Goal: Obtain resource: Download file/media

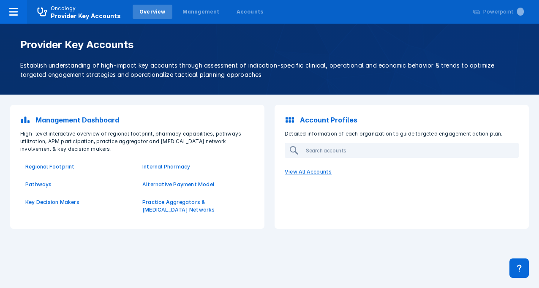
click at [308, 173] on p "View All Accounts" at bounding box center [402, 172] width 244 height 18
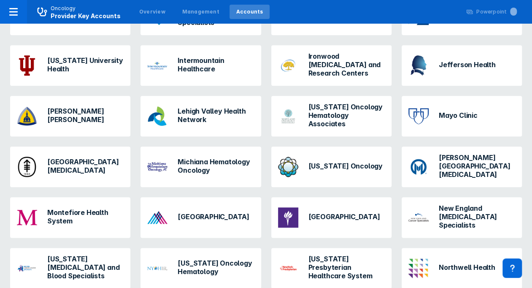
scroll to position [591, 0]
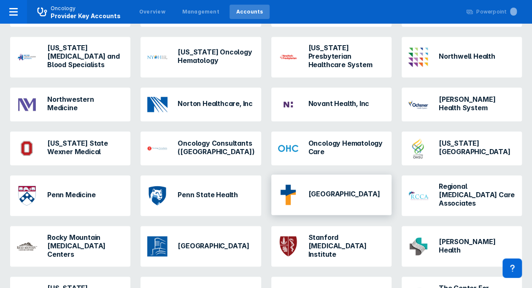
click at [340, 190] on h3 "[GEOGRAPHIC_DATA]" at bounding box center [345, 194] width 72 height 8
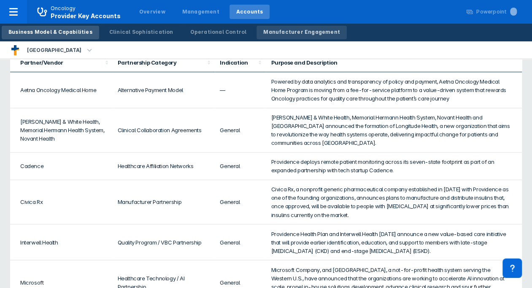
click at [276, 37] on link "Manufacturer Engagement" at bounding box center [302, 33] width 90 height 14
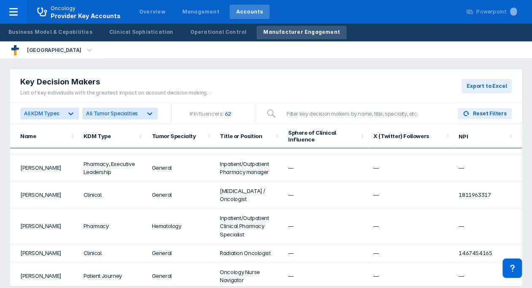
scroll to position [296, 0]
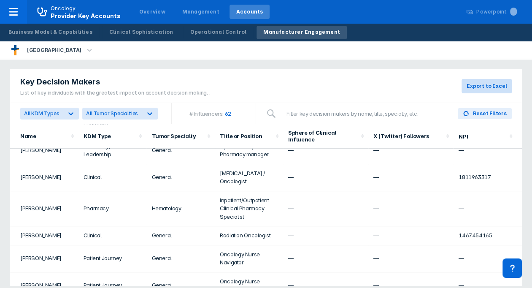
click at [490, 85] on span "Export to Excel" at bounding box center [487, 86] width 40 height 8
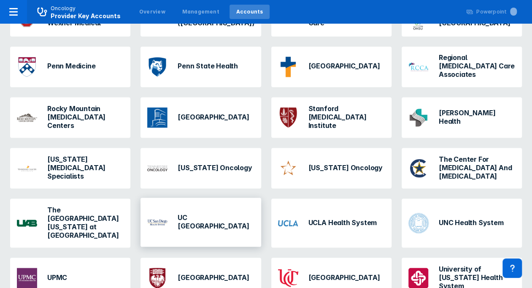
scroll to position [719, 0]
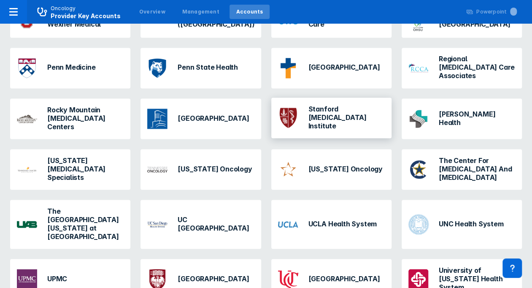
click at [350, 104] on h3 "Stanford [MEDICAL_DATA] Institute" at bounding box center [347, 116] width 76 height 25
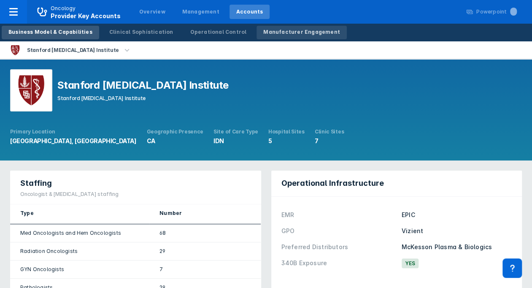
click at [280, 37] on link "Manufacturer Engagement" at bounding box center [302, 33] width 90 height 14
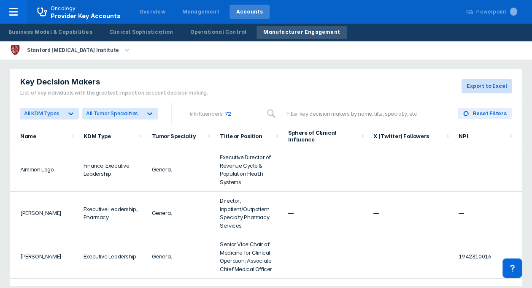
click at [502, 87] on span "Export to Excel" at bounding box center [487, 86] width 40 height 8
click at [274, 62] on div "Key Decision Makers List of key individuals with the greatest impact on account…" at bounding box center [266, 177] width 532 height 236
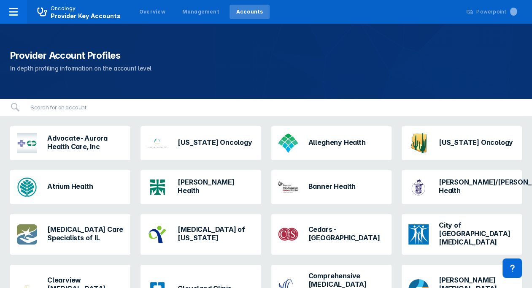
scroll to position [719, 0]
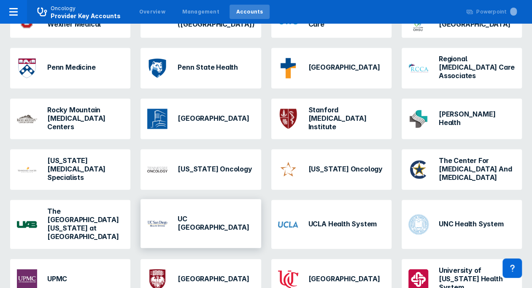
click at [215, 210] on div "UC [GEOGRAPHIC_DATA]" at bounding box center [201, 223] width 114 height 27
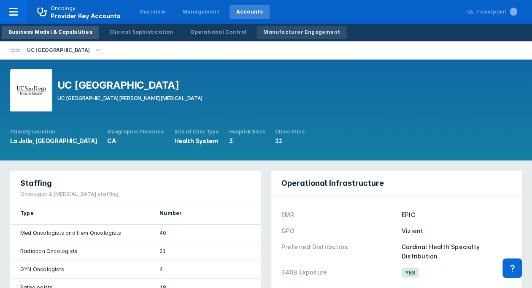
click at [295, 36] on link "Manufacturer Engagement" at bounding box center [302, 33] width 90 height 14
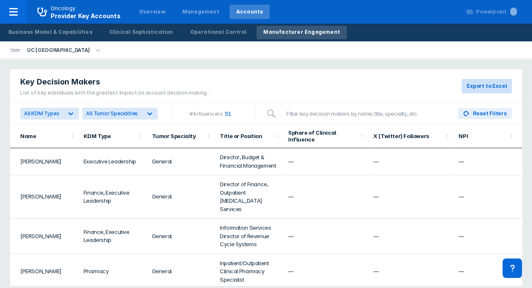
click at [495, 89] on span "Export to Excel" at bounding box center [487, 86] width 40 height 8
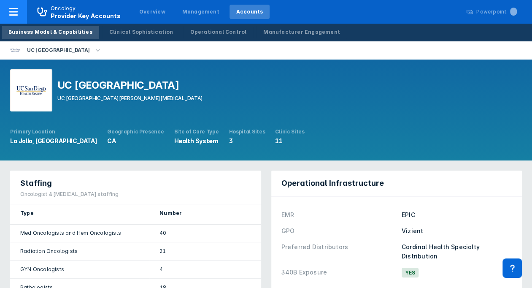
scroll to position [719, 0]
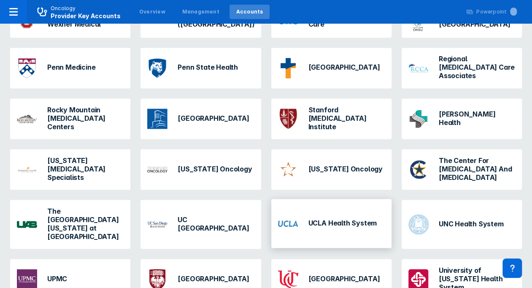
click at [353, 218] on h3 "UCLA Health System" at bounding box center [343, 222] width 68 height 8
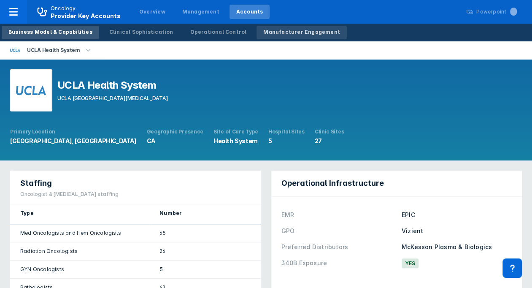
click at [285, 30] on div "Manufacturer Engagement" at bounding box center [301, 32] width 77 height 8
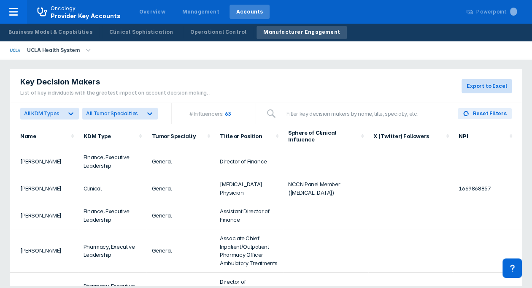
click at [470, 84] on span "Export to Excel" at bounding box center [487, 86] width 40 height 8
